Goal: Navigation & Orientation: Understand site structure

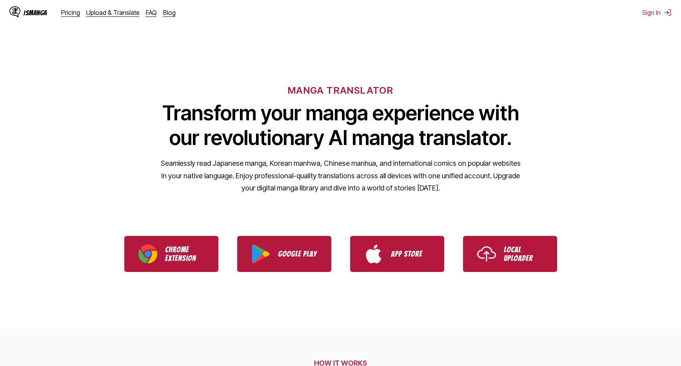
click at [138, 15] on div "Pricing Upload & Translate FAQ Blog" at bounding box center [121, 13] width 121 height 8
click at [140, 15] on div "Pricing Upload & Translate FAQ Blog" at bounding box center [121, 13] width 121 height 8
click at [146, 14] on link "FAQ" at bounding box center [151, 13] width 11 height 8
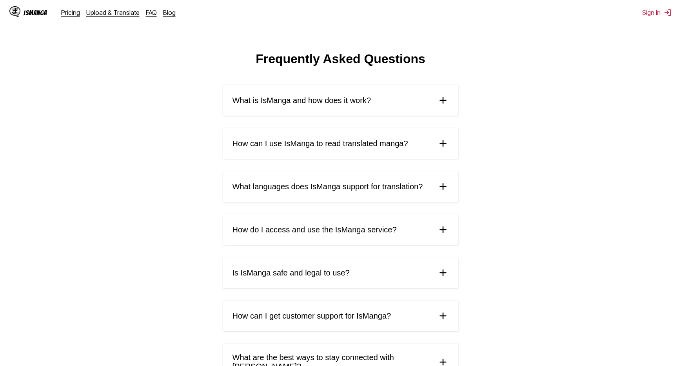
click at [109, 14] on link "Upload & Translate" at bounding box center [112, 13] width 53 height 8
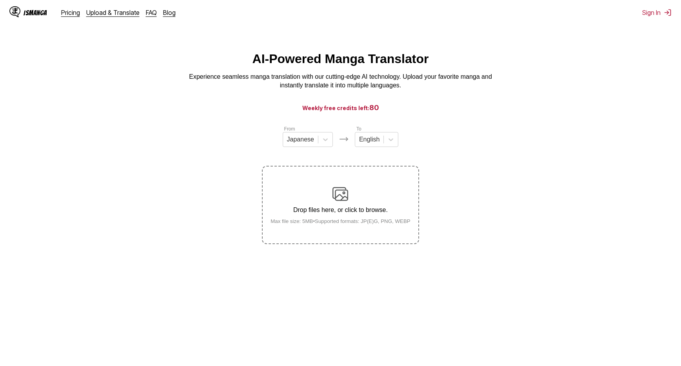
click at [64, 14] on link "Pricing" at bounding box center [70, 13] width 19 height 8
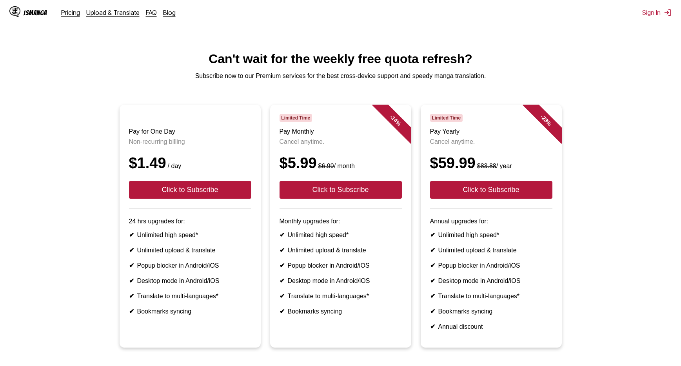
click at [38, 18] on div "IsManga" at bounding box center [28, 12] width 38 height 13
